Goal: Transaction & Acquisition: Purchase product/service

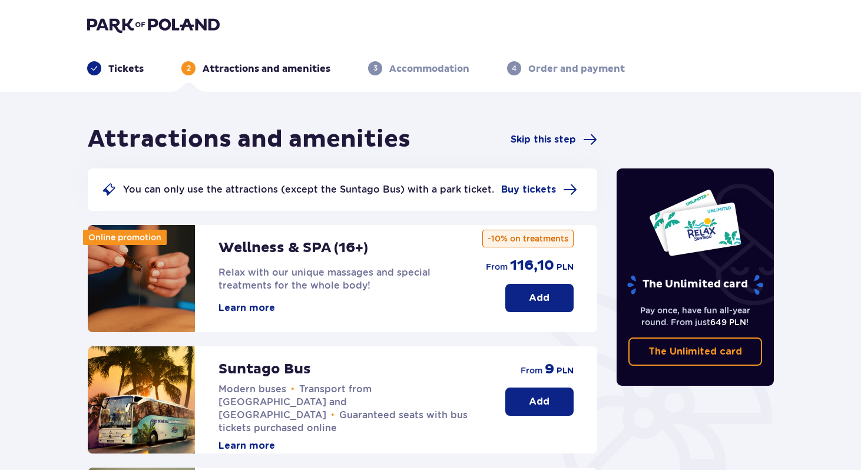
click at [111, 71] on p "Tickets" at bounding box center [125, 68] width 35 height 13
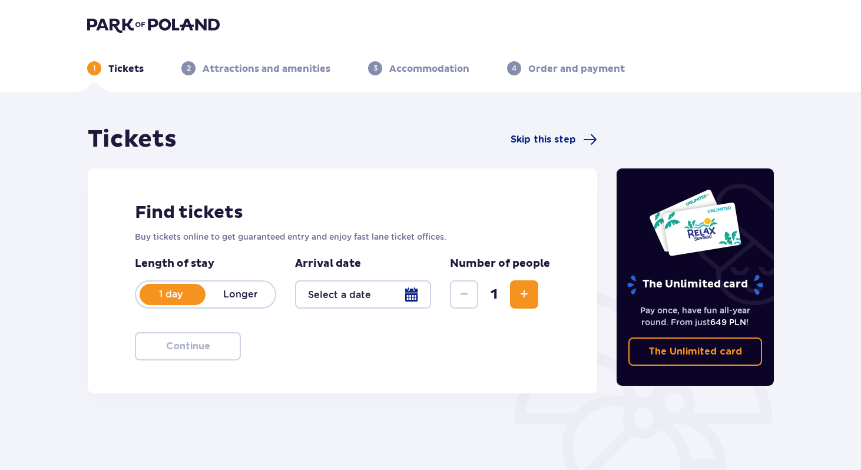
click at [337, 289] on div at bounding box center [363, 294] width 136 height 28
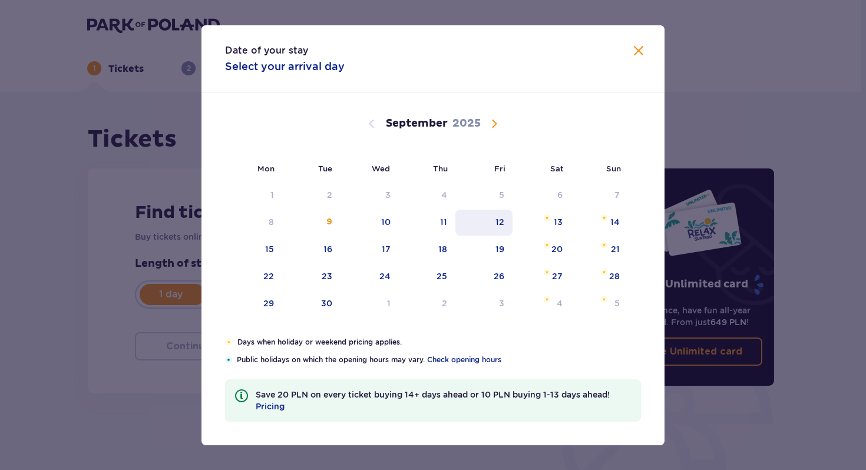
drag, startPoint x: 448, startPoint y: 226, endPoint x: 455, endPoint y: 233, distance: 9.6
click at [448, 226] on div "11" at bounding box center [427, 223] width 57 height 26
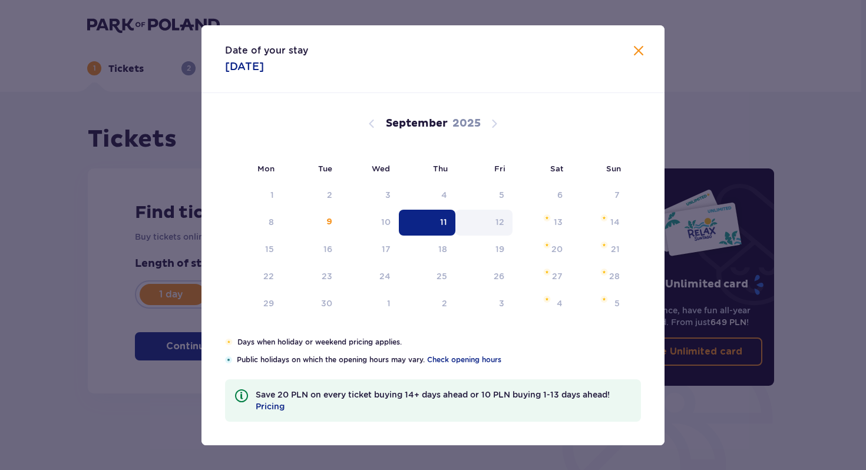
type input "[DATE]"
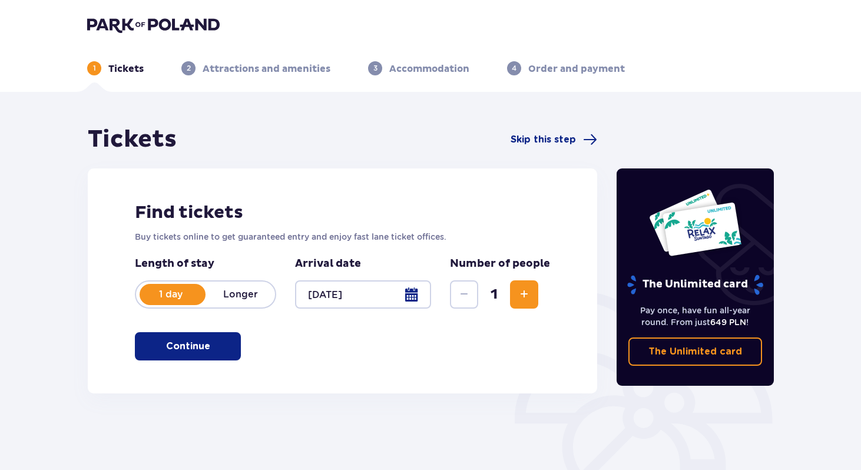
click at [519, 297] on span "Increase" at bounding box center [524, 294] width 14 height 14
click at [197, 345] on p "Continue" at bounding box center [188, 346] width 44 height 13
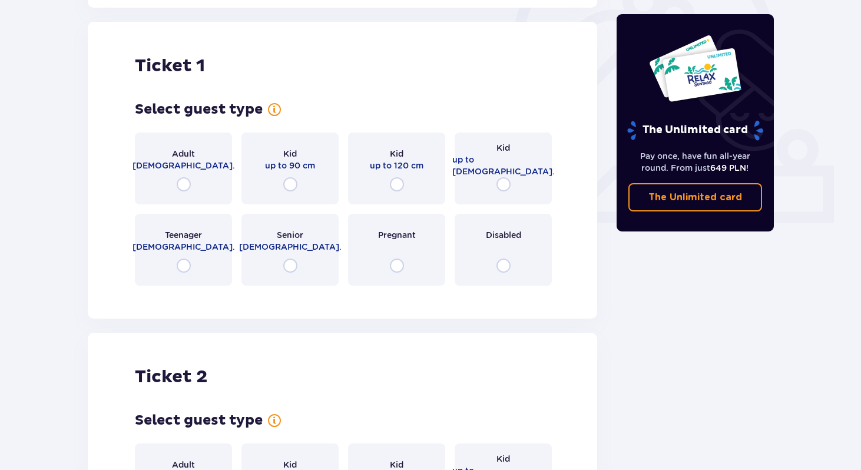
scroll to position [393, 0]
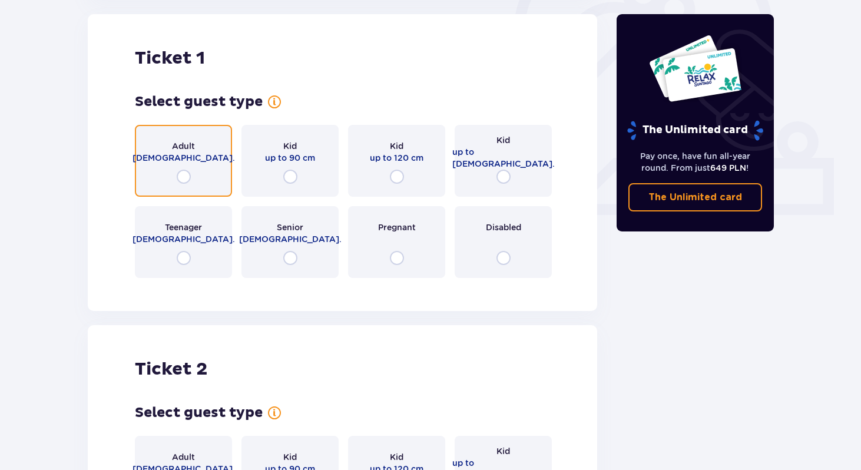
click at [183, 175] on input "radio" at bounding box center [184, 177] width 14 height 14
radio input "true"
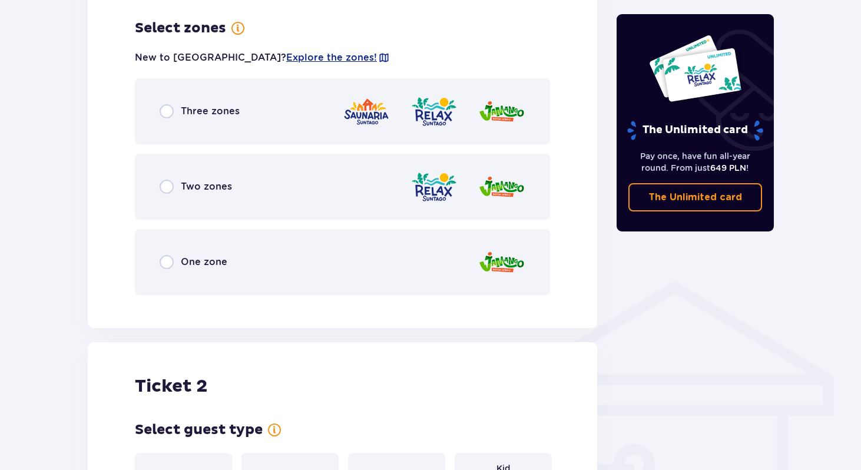
scroll to position [681, 0]
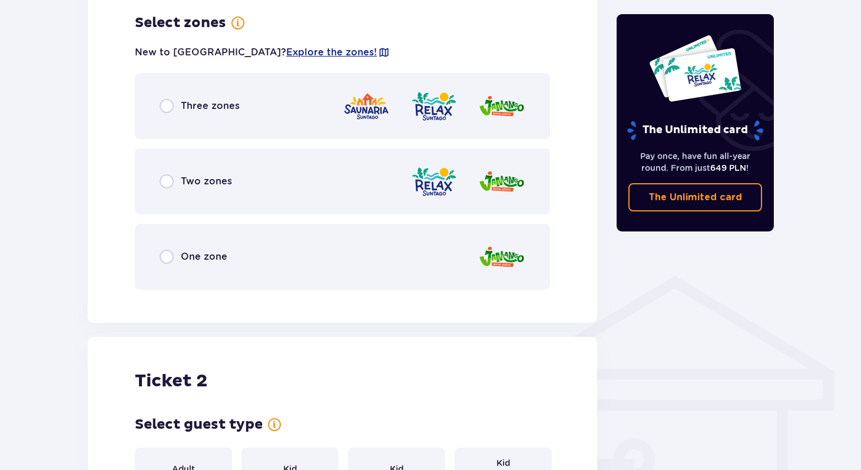
click at [178, 105] on div "Three zones" at bounding box center [200, 106] width 80 height 14
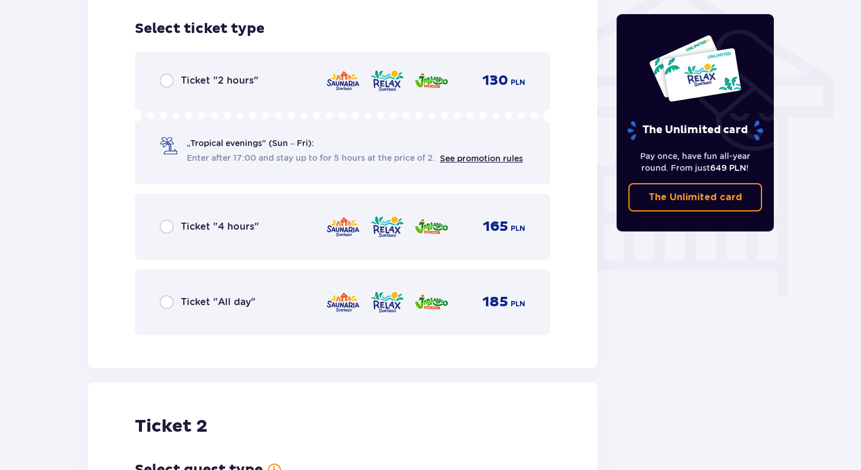
scroll to position [980, 0]
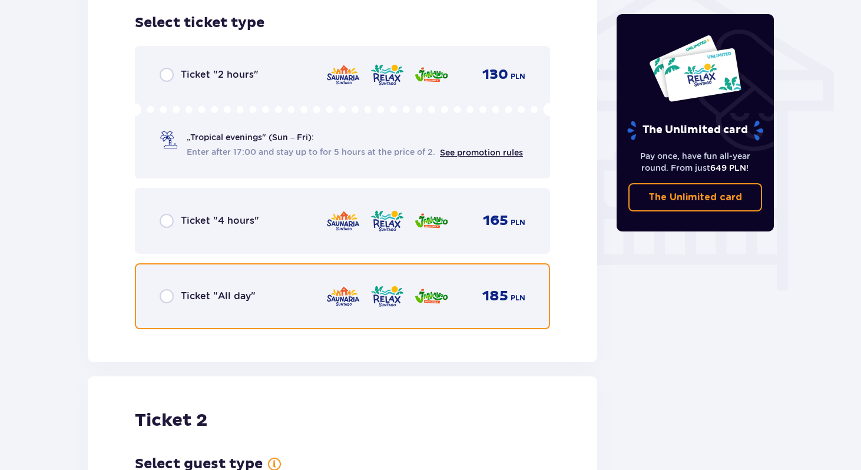
click at [167, 297] on input "radio" at bounding box center [167, 296] width 14 height 14
radio input "true"
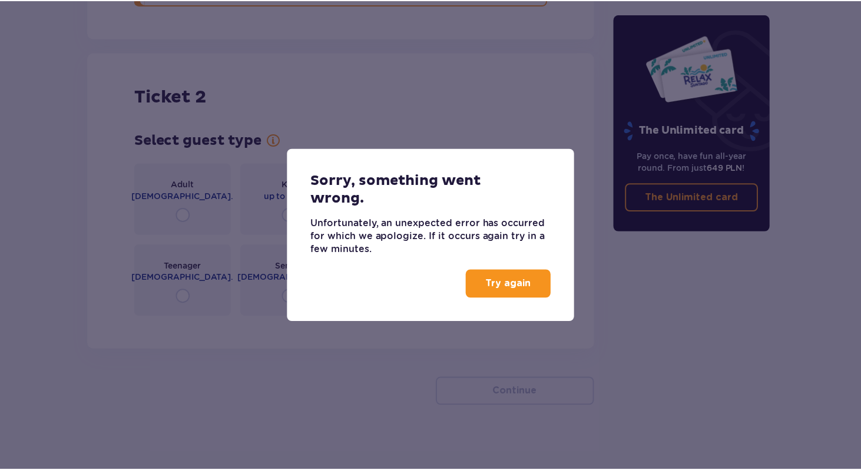
scroll to position [1311, 0]
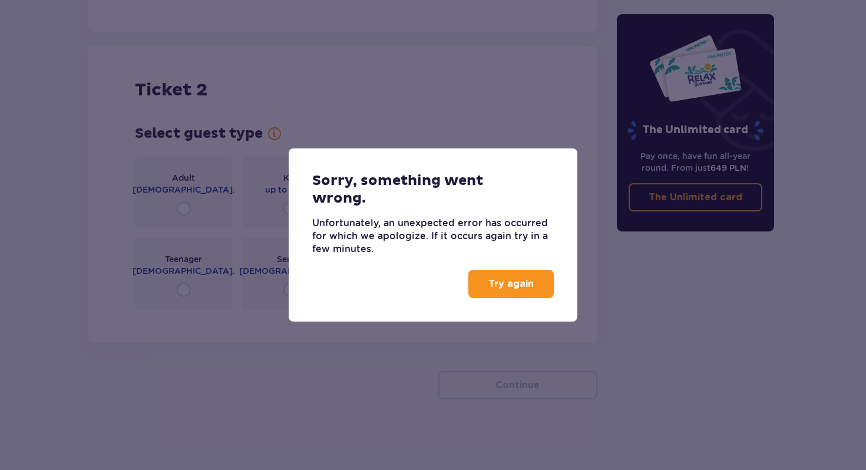
click at [488, 286] on button "Try again" at bounding box center [510, 284] width 85 height 28
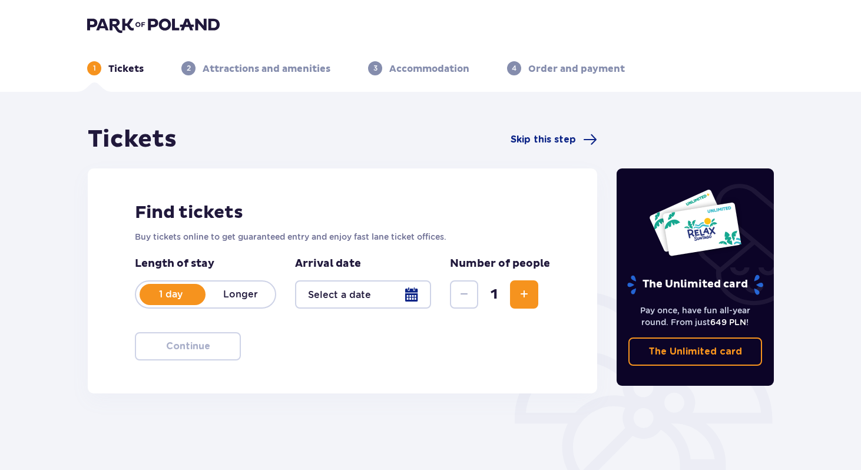
click at [325, 284] on div at bounding box center [363, 294] width 136 height 28
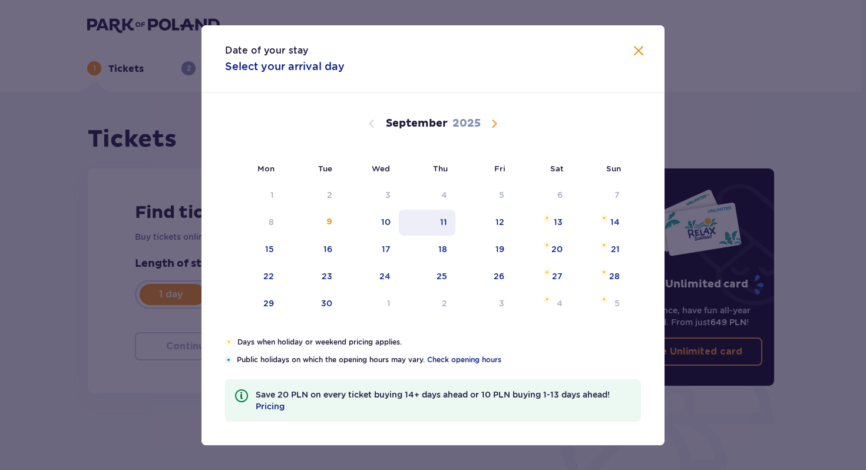
click at [449, 221] on div "11" at bounding box center [427, 223] width 57 height 26
type input "[DATE]"
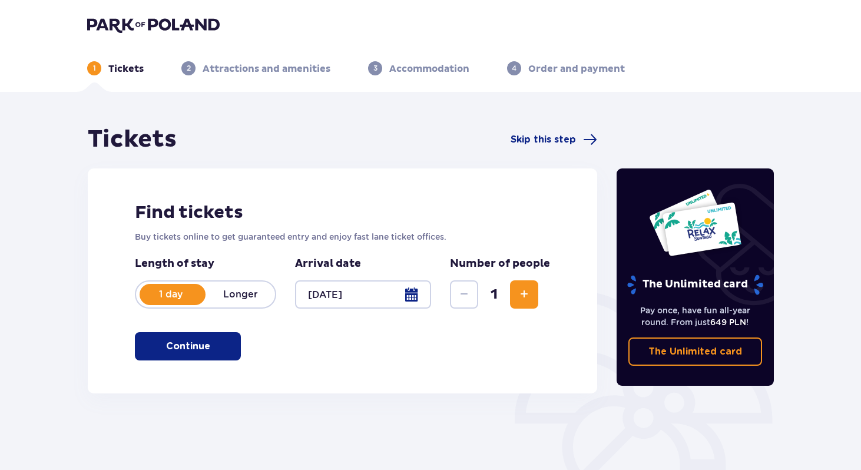
click at [62, 322] on div "Tickets Skip this step Find tickets Buy tickets online to get guaranteed entry …" at bounding box center [430, 346] width 861 height 508
click at [520, 293] on span "Increase" at bounding box center [524, 294] width 14 height 14
click at [171, 352] on p "Continue" at bounding box center [188, 346] width 44 height 13
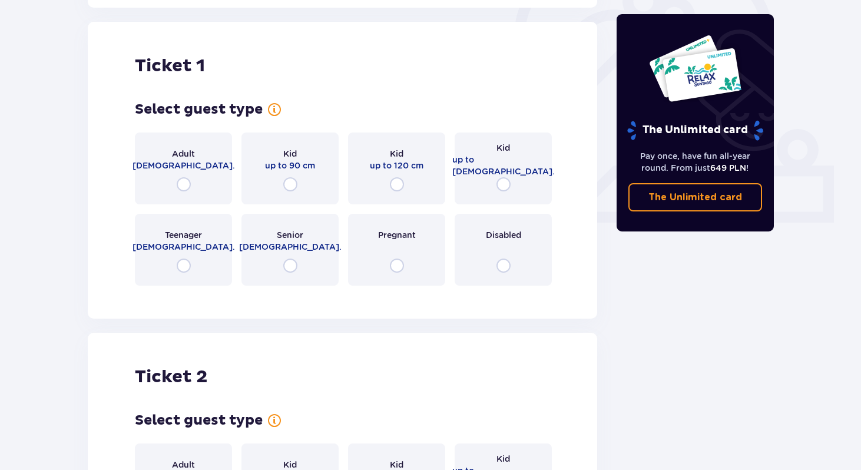
scroll to position [393, 0]
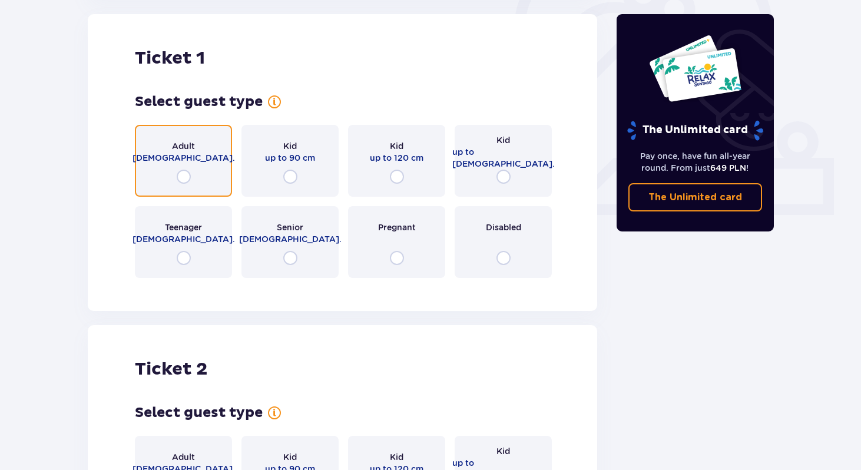
click at [184, 181] on input "radio" at bounding box center [184, 177] width 14 height 14
radio input "true"
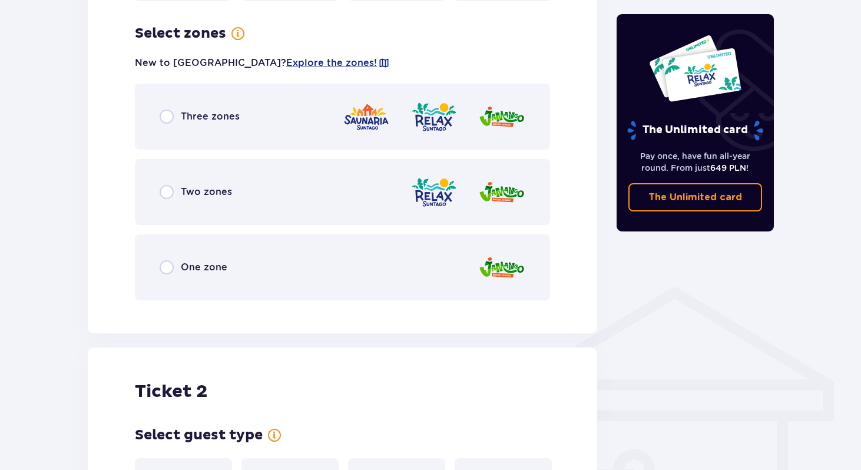
scroll to position [681, 0]
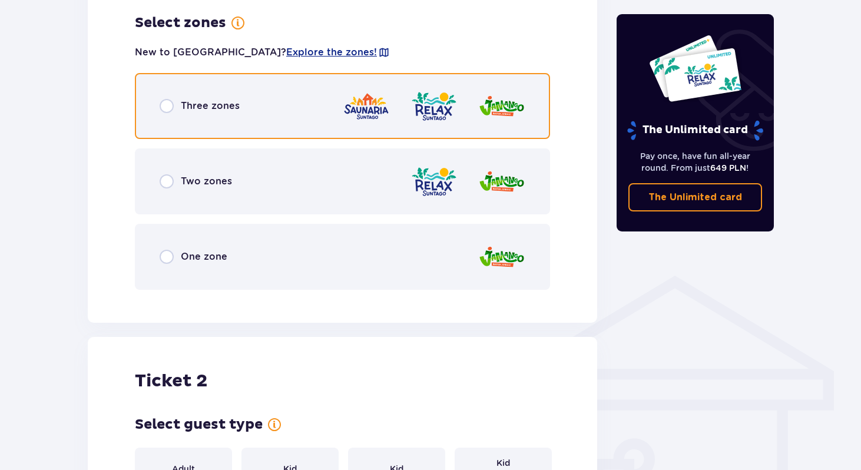
click at [167, 103] on input "radio" at bounding box center [167, 106] width 14 height 14
radio input "true"
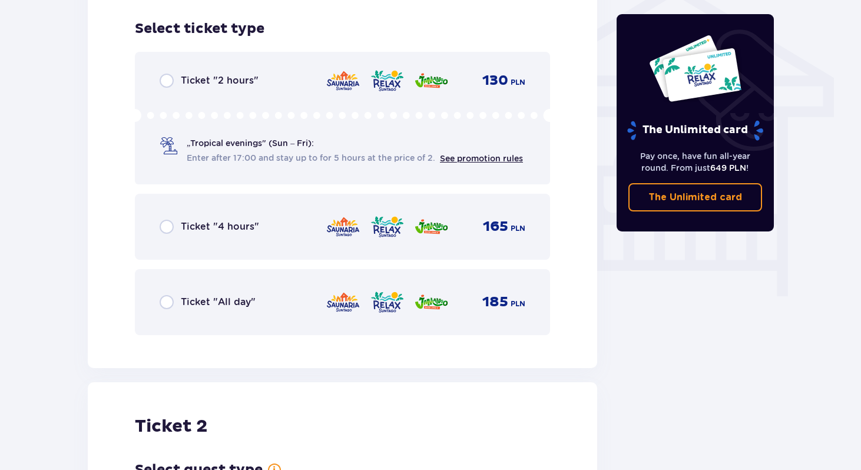
scroll to position [980, 0]
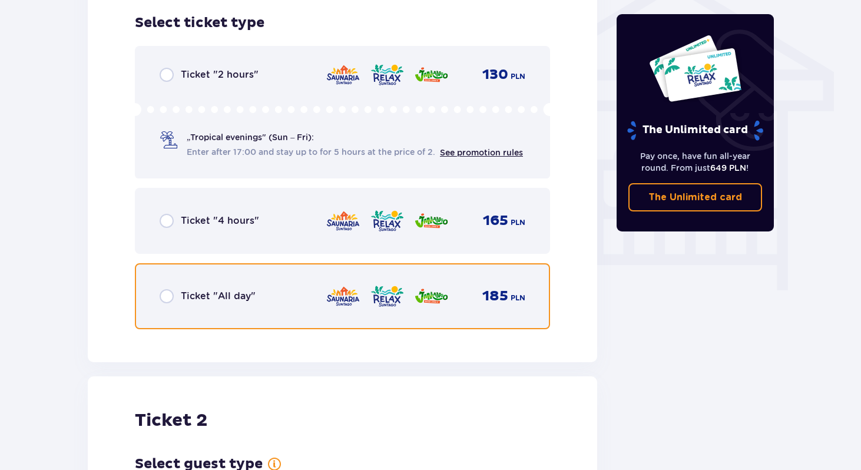
click at [165, 297] on input "radio" at bounding box center [167, 296] width 14 height 14
radio input "true"
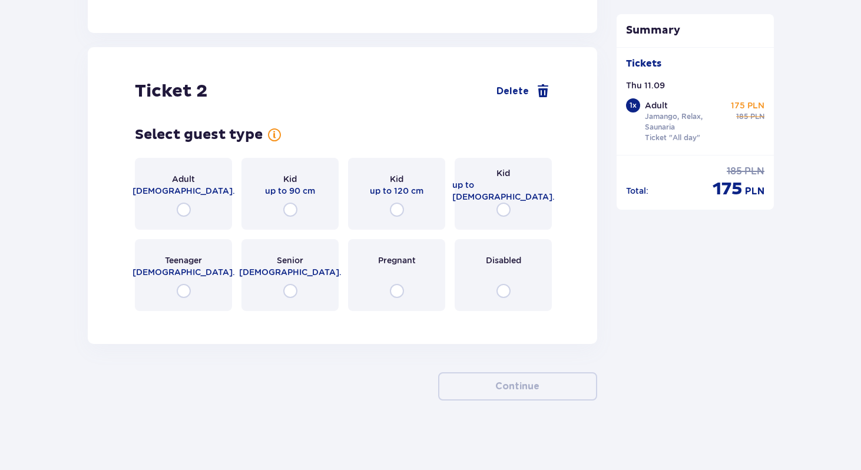
scroll to position [1311, 0]
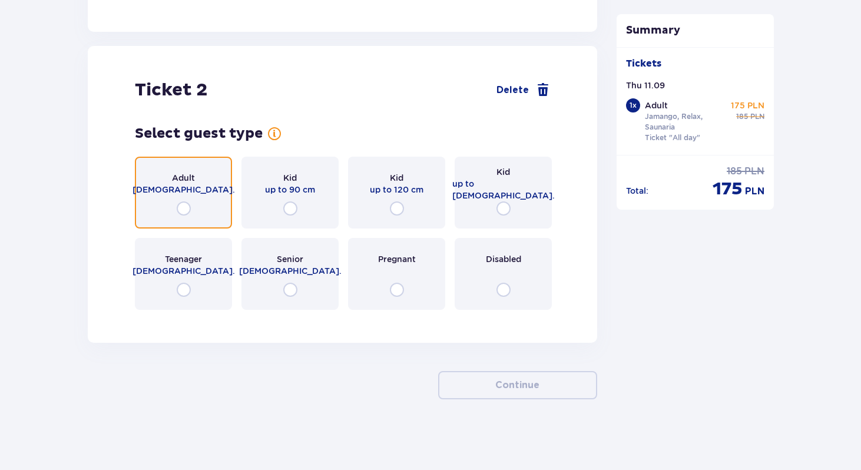
click at [184, 204] on input "radio" at bounding box center [184, 208] width 14 height 14
radio input "true"
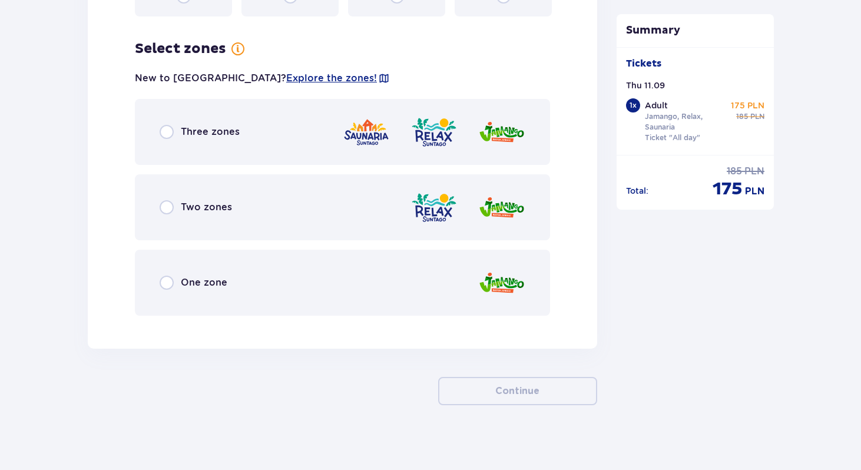
scroll to position [1610, 0]
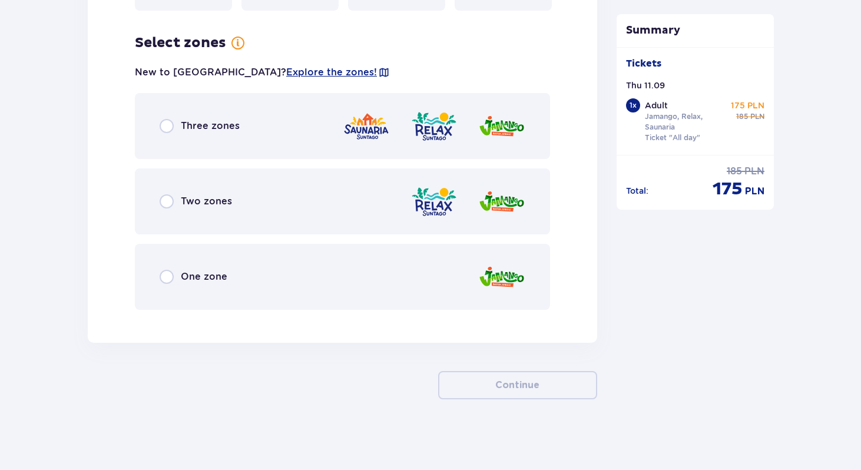
click at [202, 111] on div "Three zones" at bounding box center [342, 126] width 415 height 66
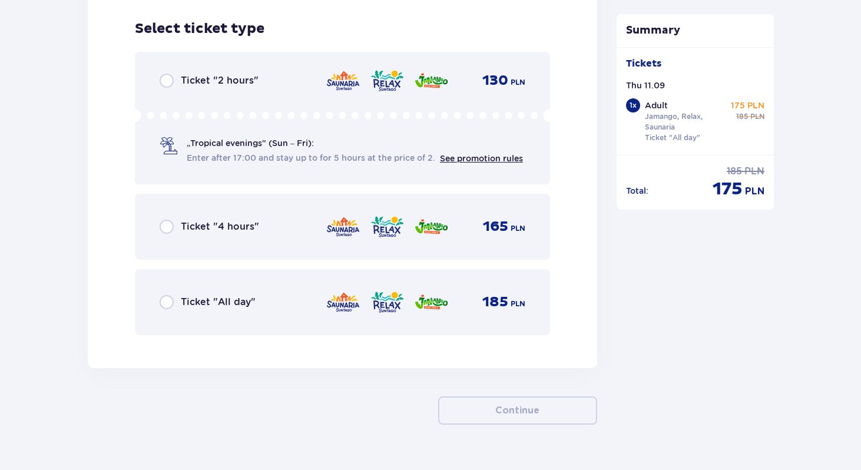
scroll to position [1929, 0]
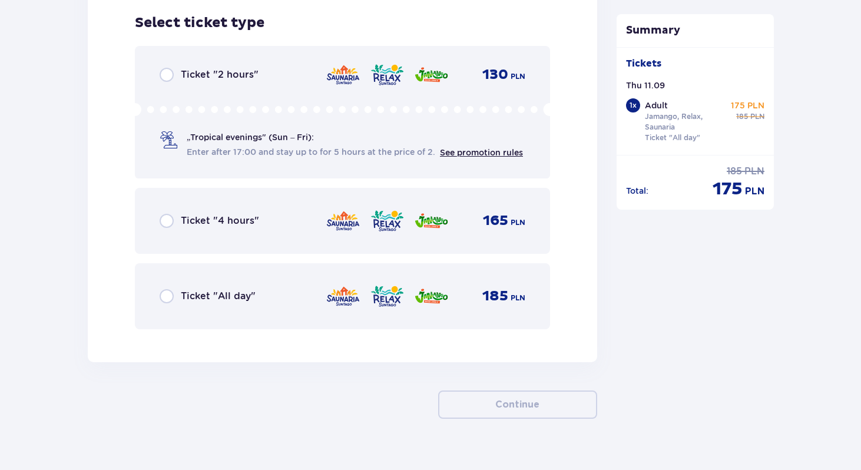
click at [198, 296] on p "Ticket "All day"" at bounding box center [218, 296] width 75 height 13
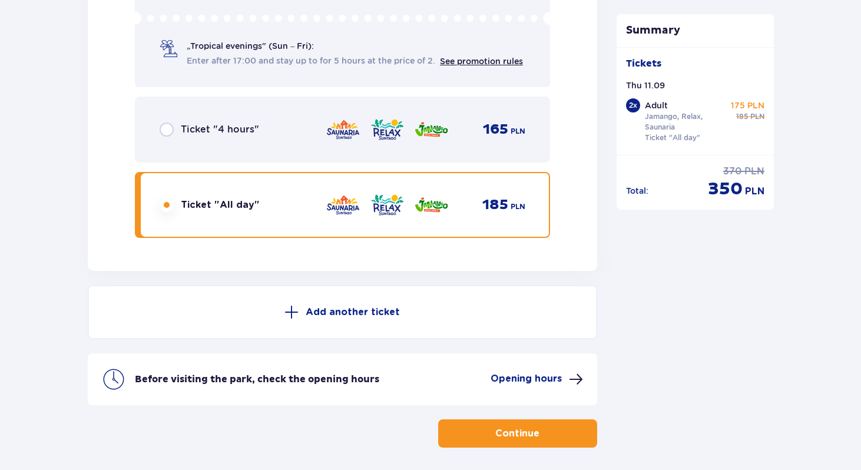
scroll to position [2069, 0]
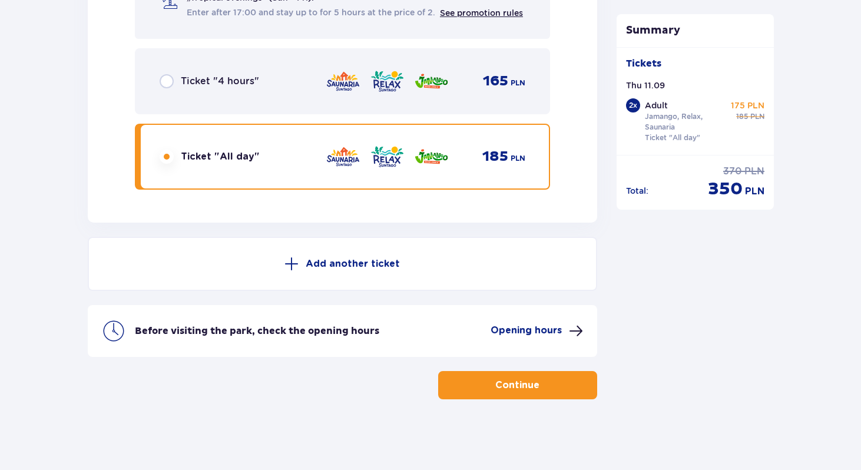
click at [495, 389] on p "Continue" at bounding box center [517, 385] width 44 height 13
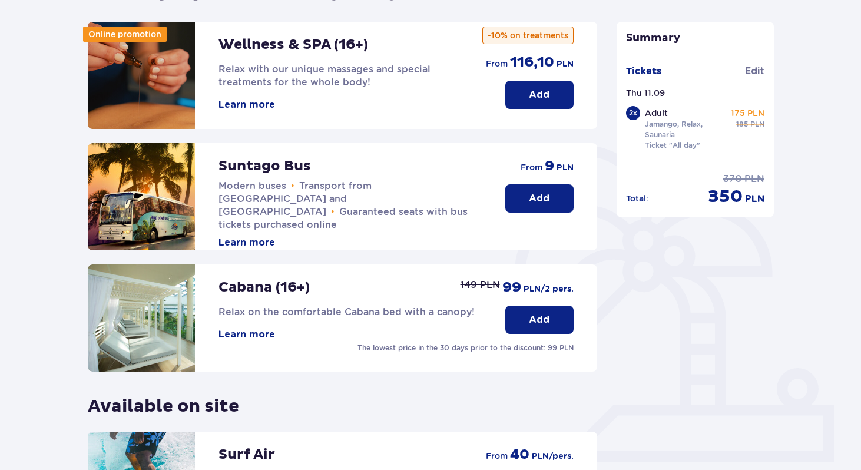
scroll to position [142, 0]
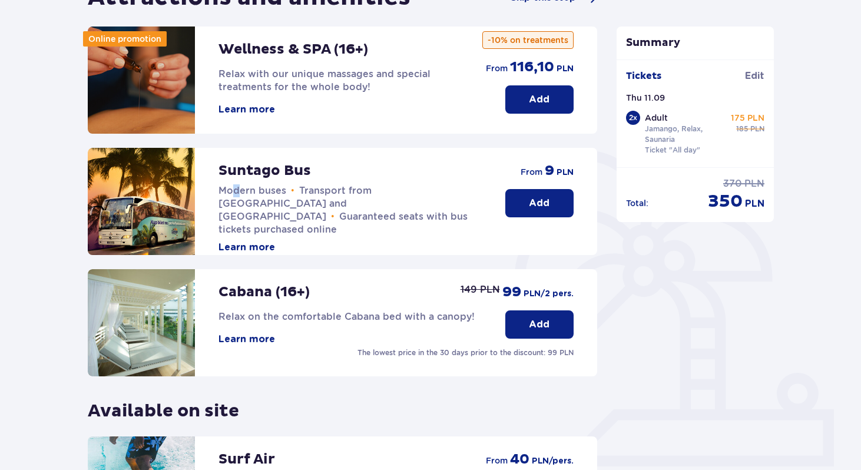
drag, startPoint x: 239, startPoint y: 190, endPoint x: 233, endPoint y: 191, distance: 6.6
click at [233, 191] on span "Modern buses" at bounding box center [253, 190] width 68 height 11
drag, startPoint x: 233, startPoint y: 191, endPoint x: 244, endPoint y: 191, distance: 11.2
click at [244, 191] on span "Modern buses" at bounding box center [253, 190] width 68 height 11
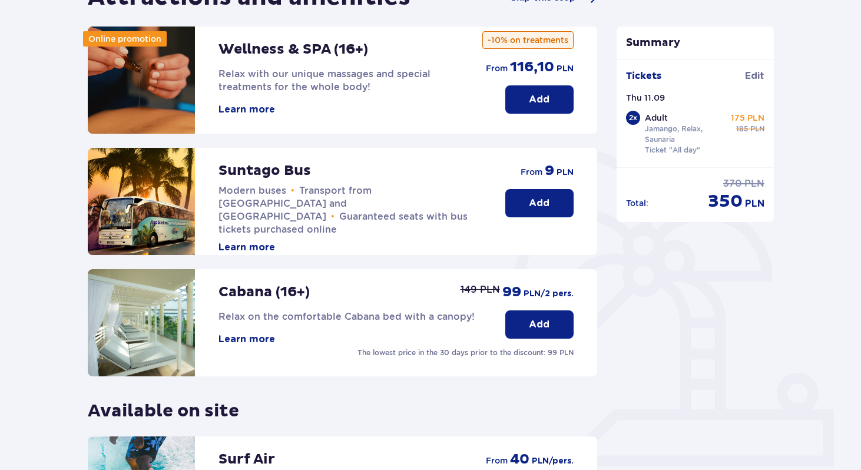
click at [306, 194] on span "Transport from [GEOGRAPHIC_DATA] and [GEOGRAPHIC_DATA]" at bounding box center [295, 203] width 153 height 37
click at [318, 191] on span "Transport from [GEOGRAPHIC_DATA] and [GEOGRAPHIC_DATA]" at bounding box center [295, 203] width 153 height 37
click at [626, 252] on div "Summary Tickets Edit Thu 11.09 2 x Adult Jamango, Relax, Saunaria Ticket "All d…" at bounding box center [695, 284] width 177 height 603
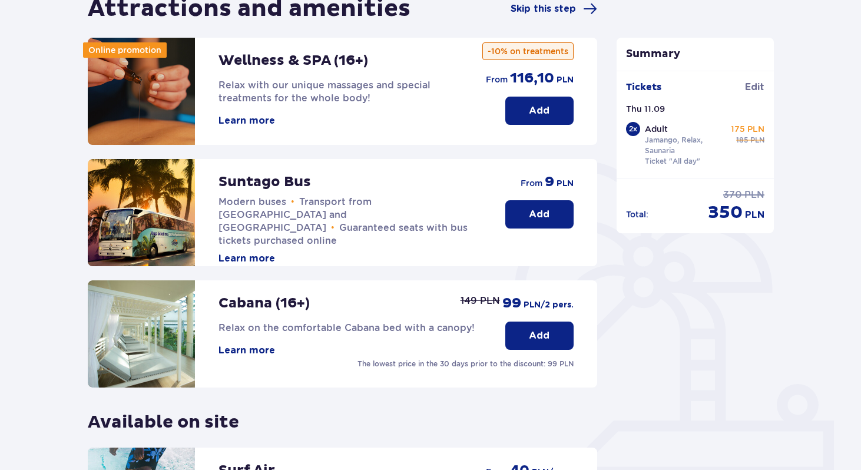
scroll to position [129, 0]
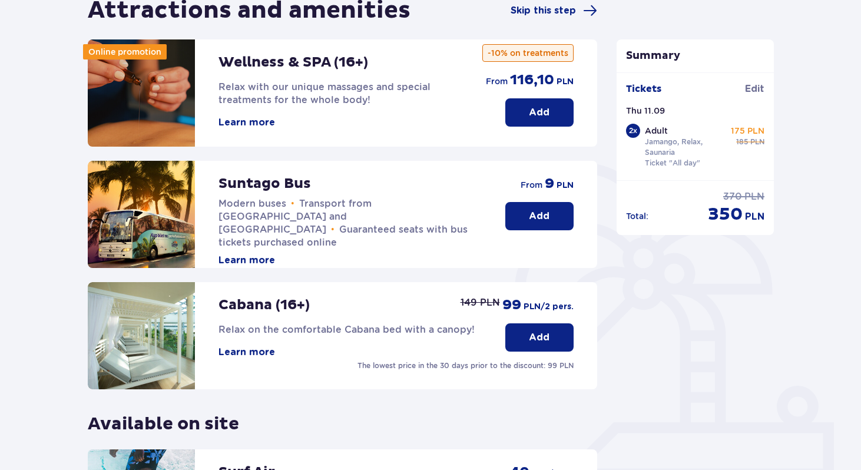
click at [528, 217] on button "Add" at bounding box center [539, 216] width 68 height 28
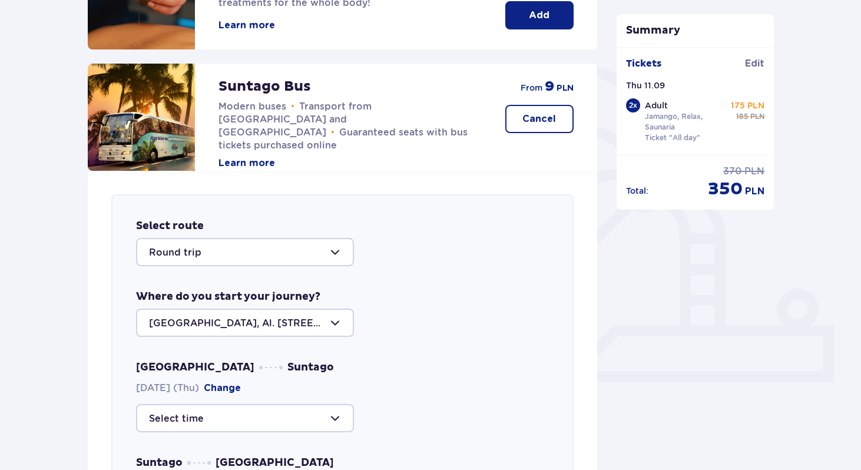
scroll to position [52, 0]
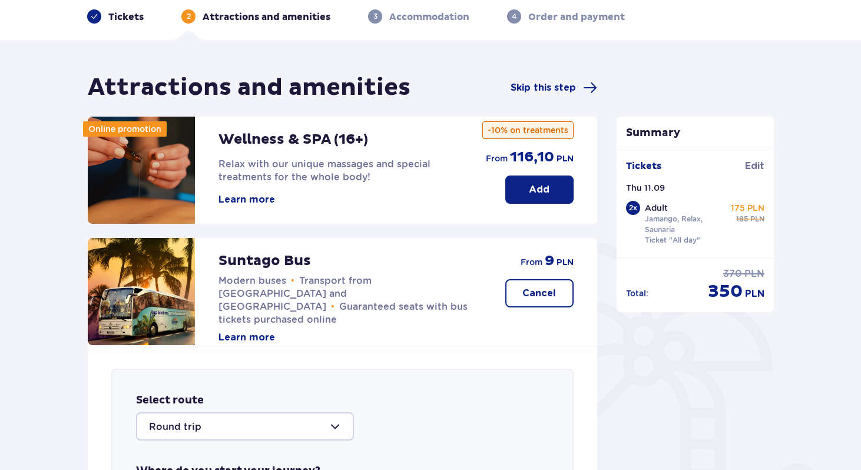
click at [530, 299] on p "Cancel" at bounding box center [539, 293] width 34 height 13
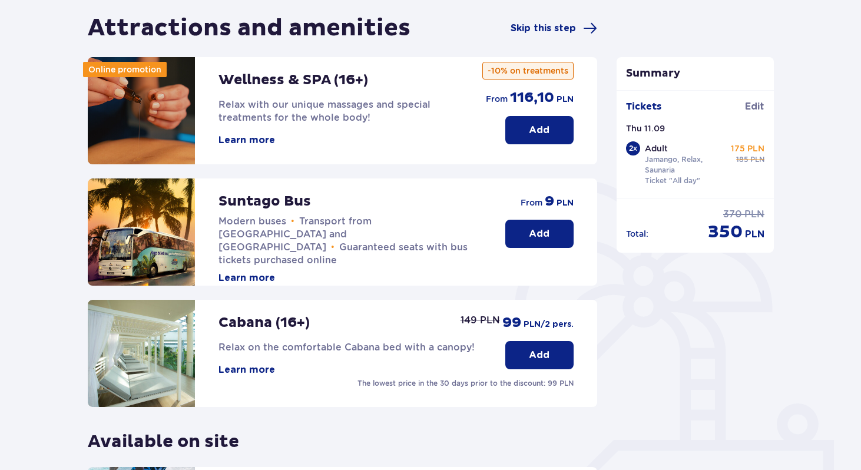
scroll to position [109, 0]
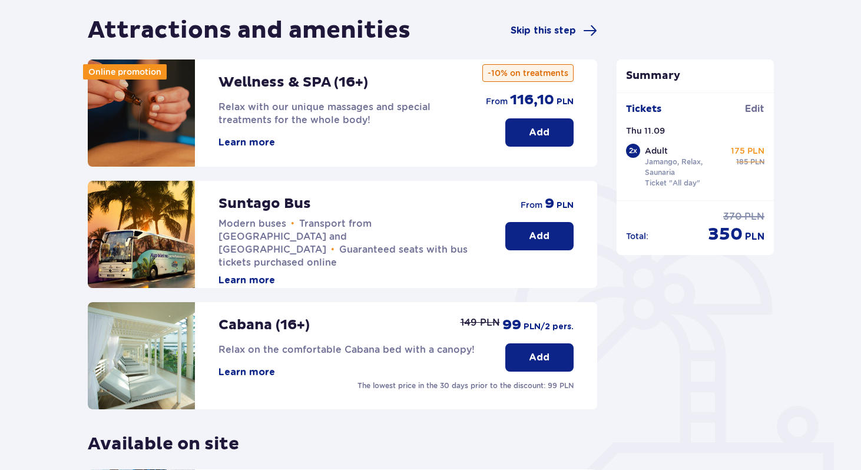
click at [262, 143] on button "Learn more" at bounding box center [247, 142] width 57 height 13
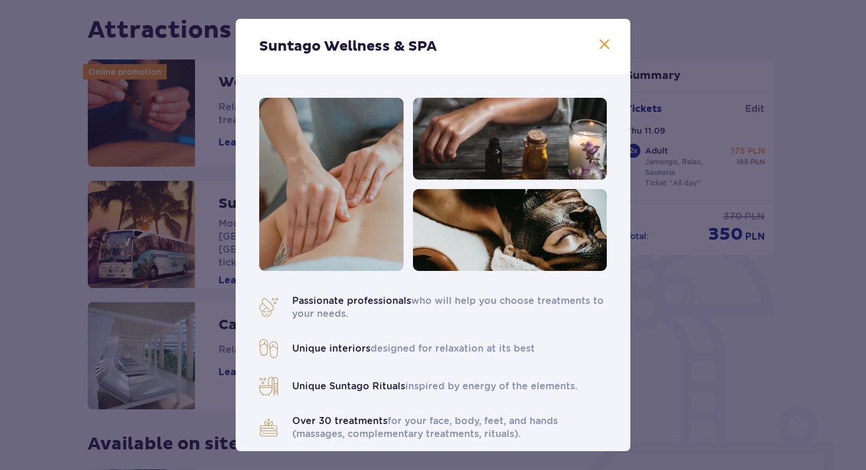
click at [57, 266] on div "Suntago Wellness & SPA Passionate professionals who will help you choose treatm…" at bounding box center [433, 235] width 866 height 470
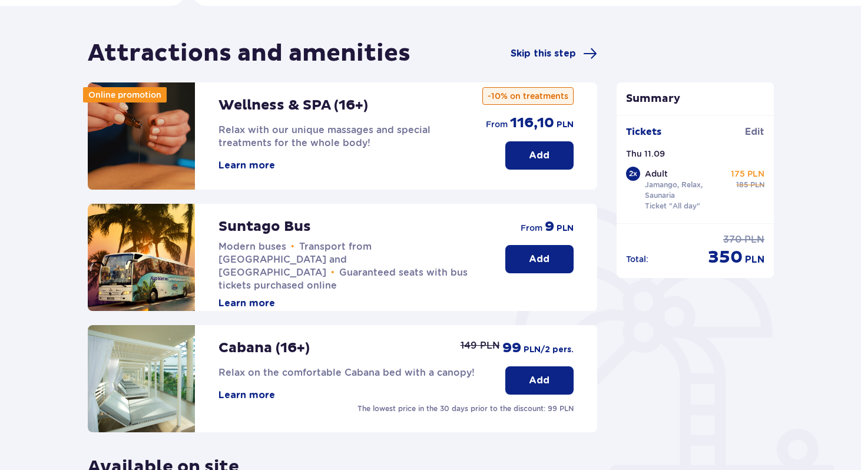
scroll to position [87, 0]
